Goal: Communication & Community: Connect with others

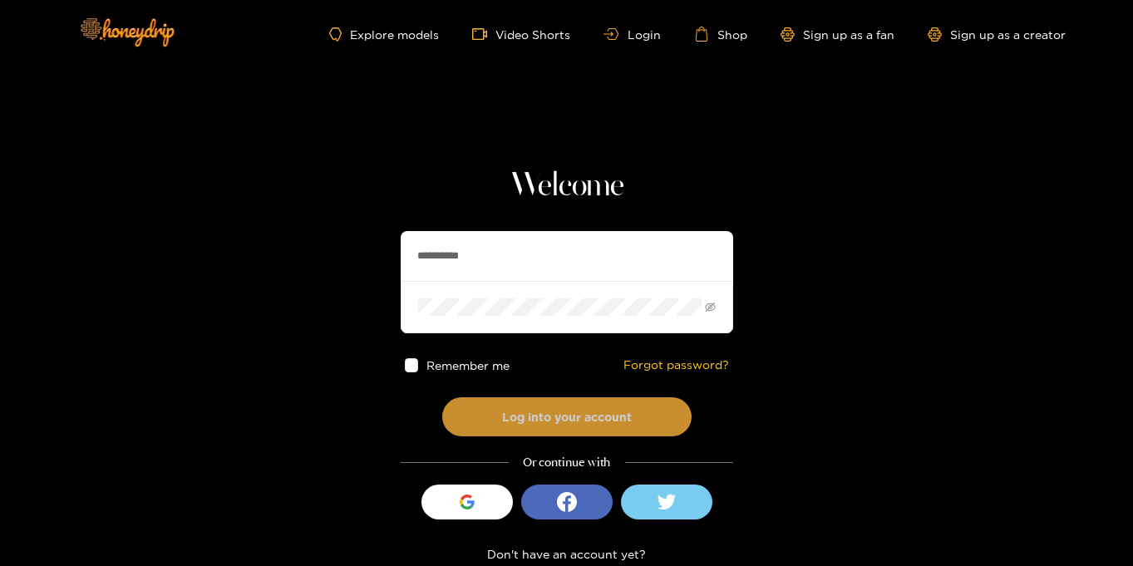
click at [605, 421] on button "Log into your account" at bounding box center [566, 416] width 249 height 39
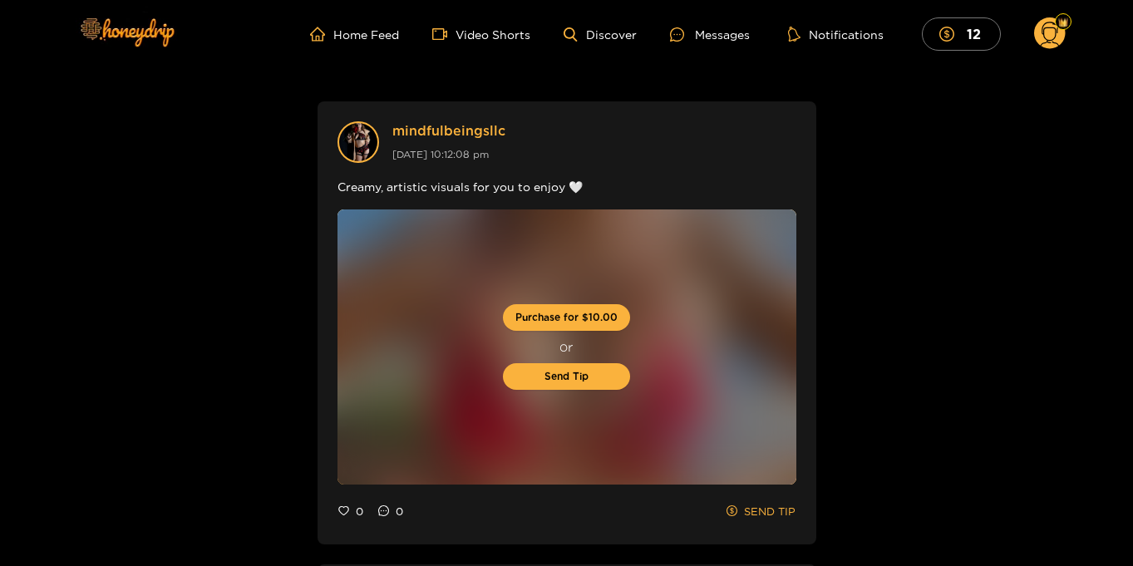
click at [718, 45] on ul "Home Feed Video Shorts Discover Messages Notifications 12" at bounding box center [687, 33] width 755 height 33
click at [719, 35] on div "Messages" at bounding box center [710, 34] width 80 height 19
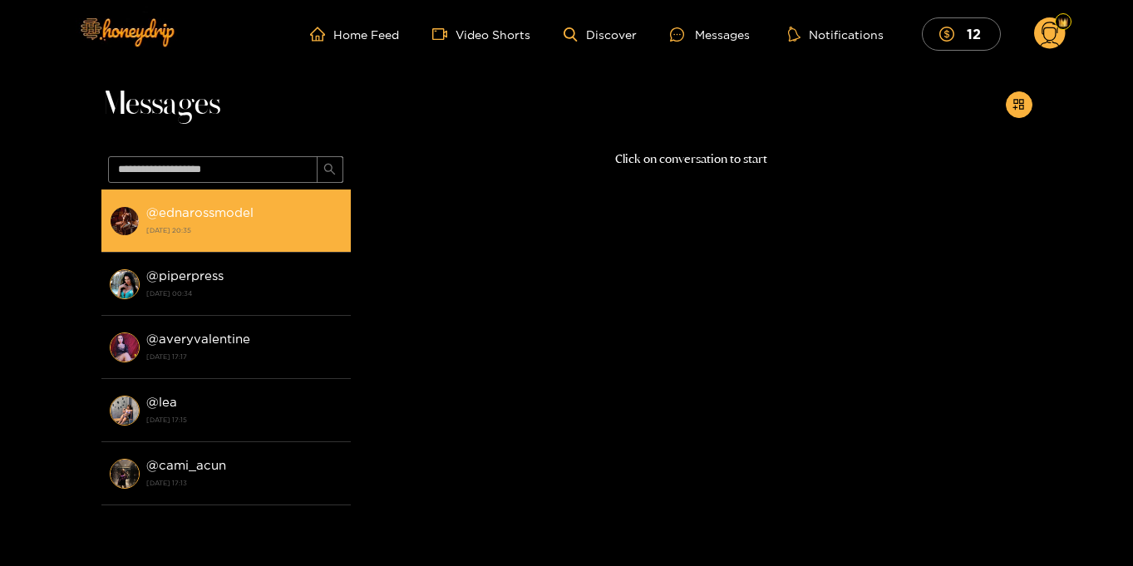
click at [275, 205] on div "@ ednarossmodel 16 August 2025 20:35" at bounding box center [244, 220] width 196 height 37
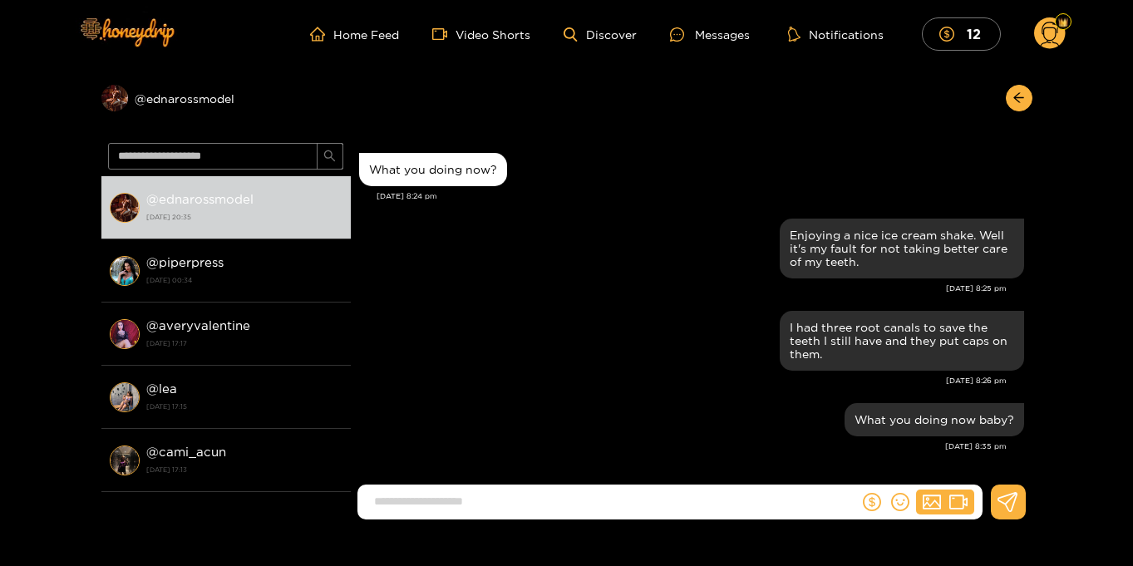
scroll to position [1713, 0]
click at [1047, 34] on circle at bounding box center [1050, 33] width 32 height 32
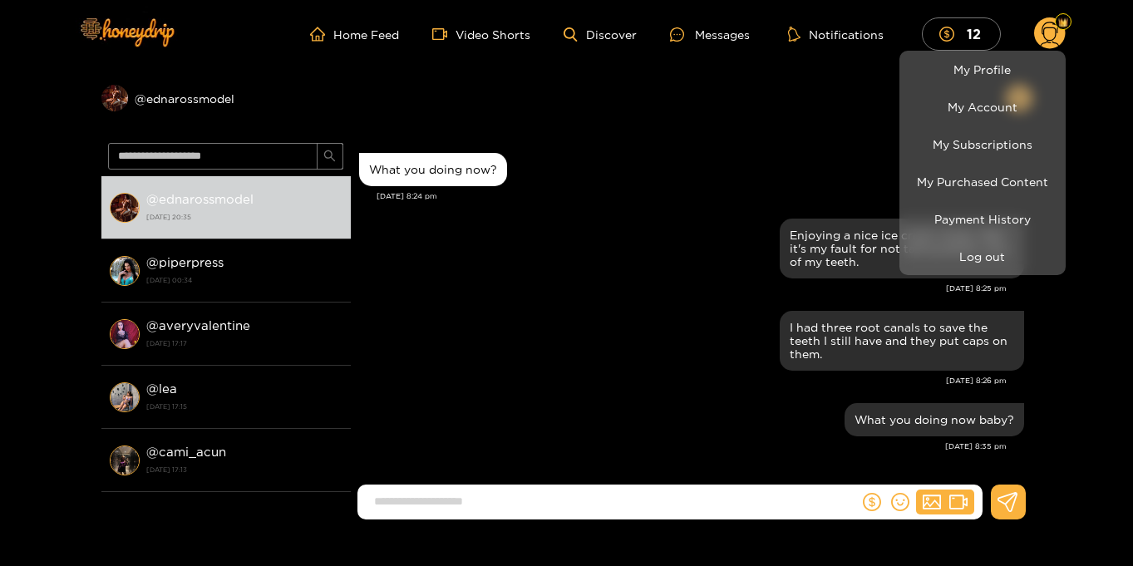
click at [1092, 89] on div at bounding box center [566, 283] width 1133 height 566
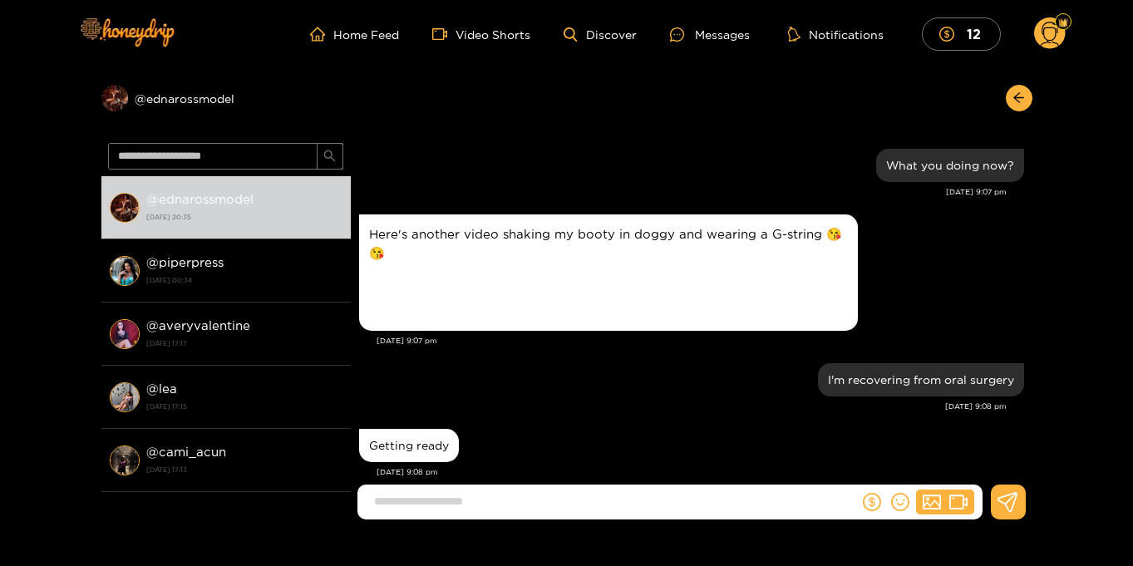
scroll to position [1713, 0]
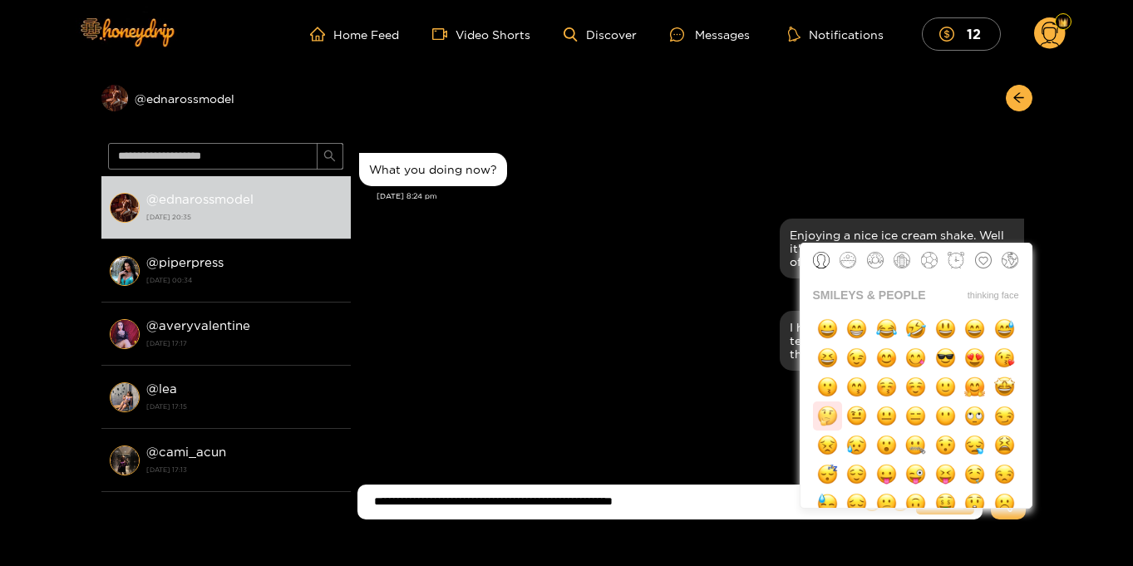
click at [832, 416] on img "button" at bounding box center [827, 416] width 21 height 21
type input "**********"
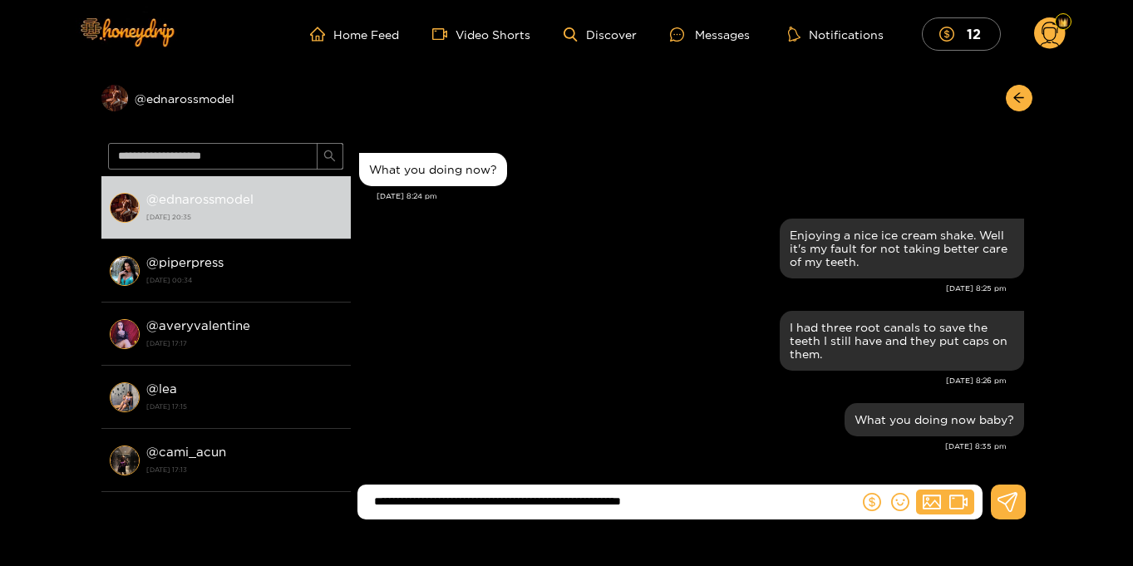
scroll to position [2, 0]
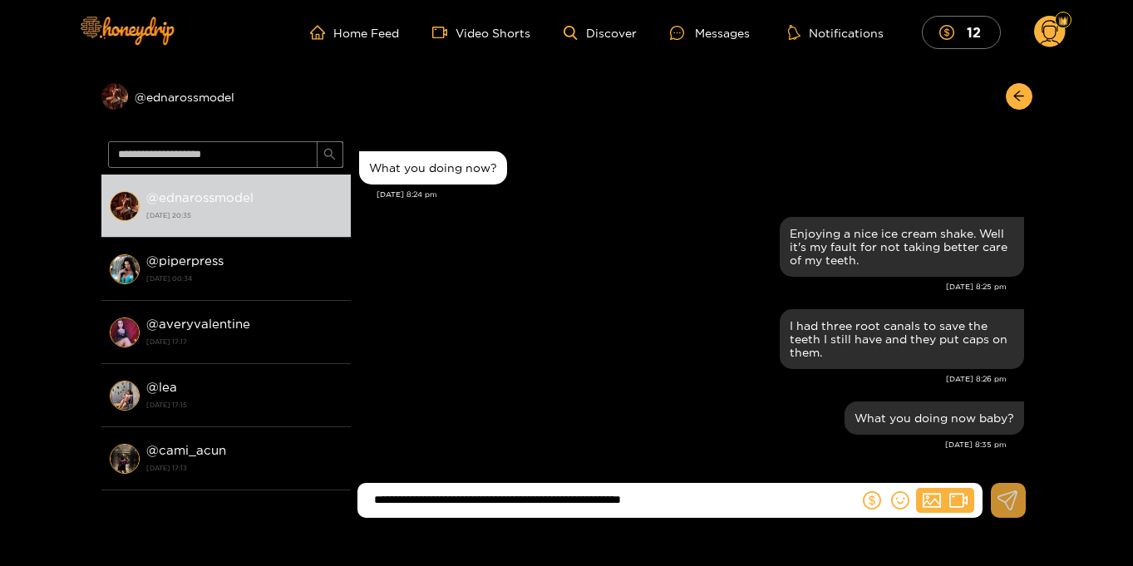
click at [1014, 509] on icon at bounding box center [1008, 501] width 21 height 20
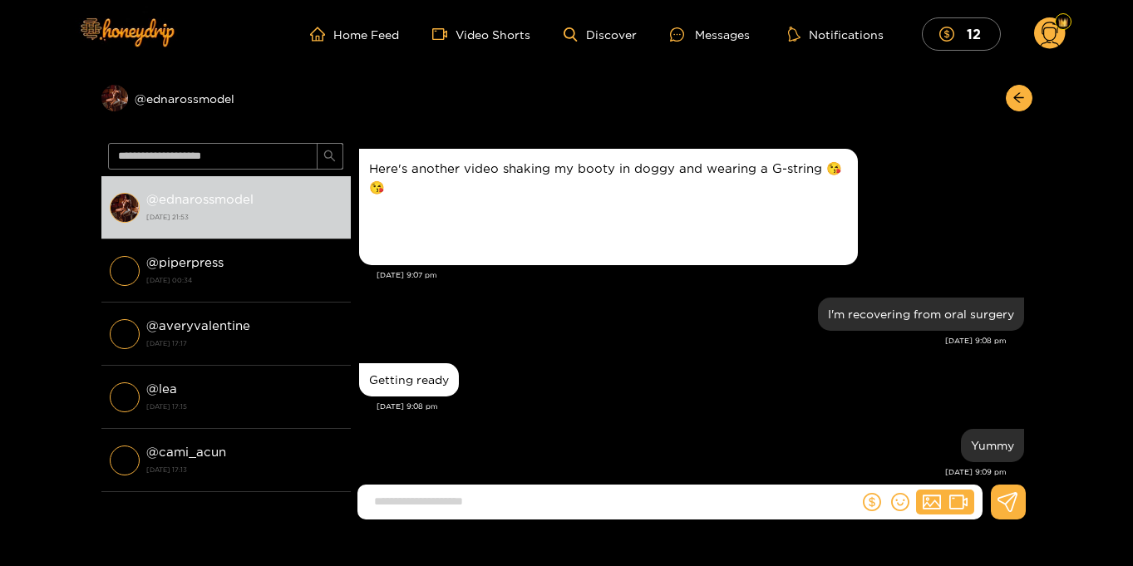
scroll to position [1726, 0]
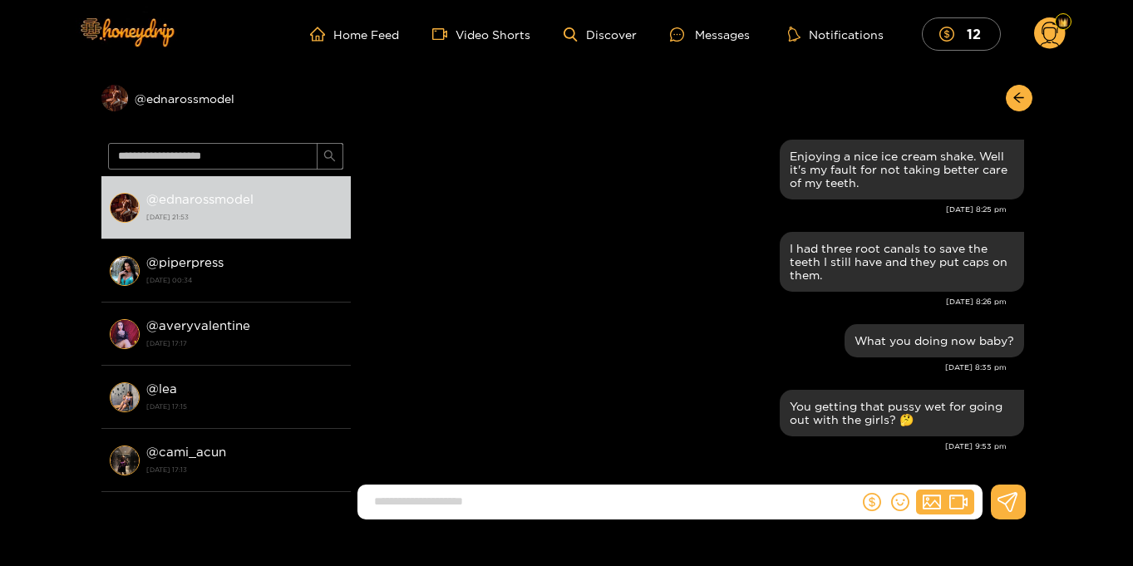
click at [1055, 38] on circle at bounding box center [1050, 33] width 32 height 32
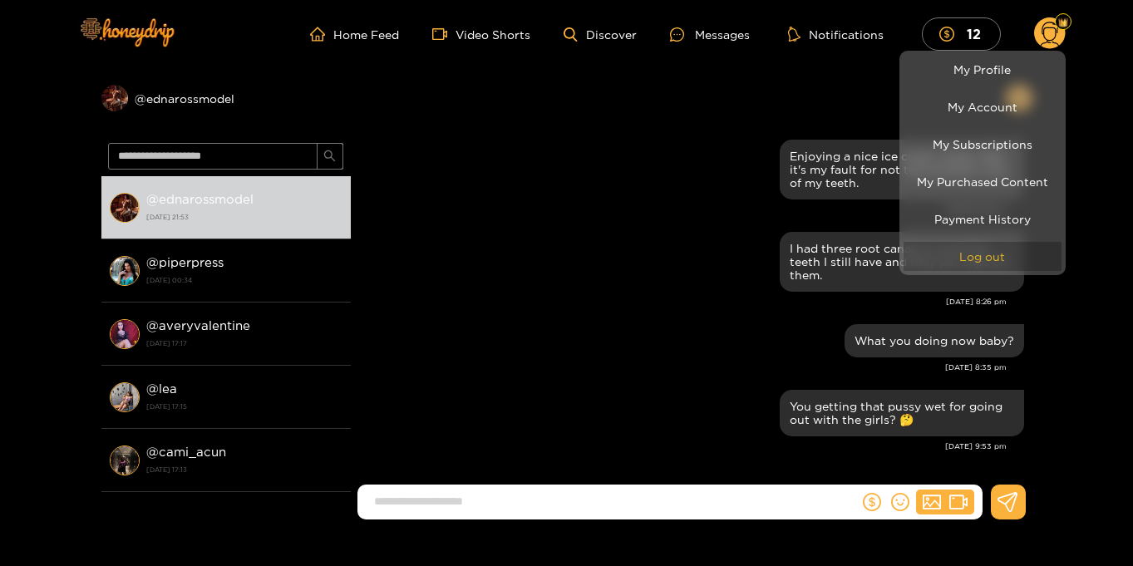
click at [971, 263] on button "Log out" at bounding box center [983, 256] width 158 height 29
